Goal: Task Accomplishment & Management: Manage account settings

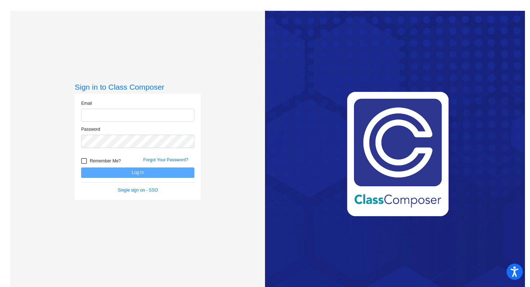
type input "[PERSON_NAME][EMAIL_ADDRESS][PERSON_NAME][DOMAIN_NAME]"
click at [134, 173] on button "Log In" at bounding box center [137, 173] width 113 height 10
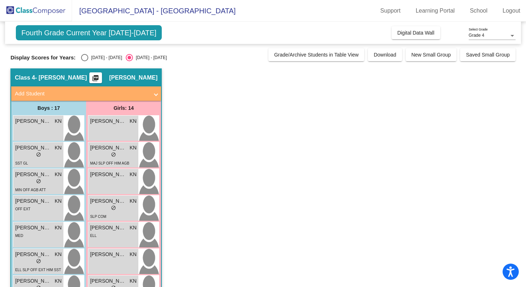
click at [86, 61] on div "Select an option" at bounding box center [84, 57] width 7 height 7
click at [85, 61] on input "[DATE] - [DATE]" at bounding box center [84, 61] width 0 height 0
radio input "true"
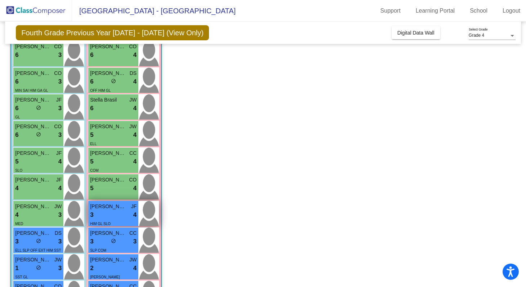
scroll to position [128, 0]
click at [110, 183] on span "[PERSON_NAME]" at bounding box center [108, 181] width 36 height 8
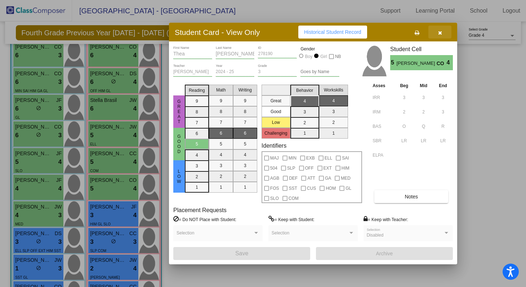
click at [441, 36] on button "button" at bounding box center [439, 32] width 23 height 13
